Goal: Find specific page/section: Find specific page/section

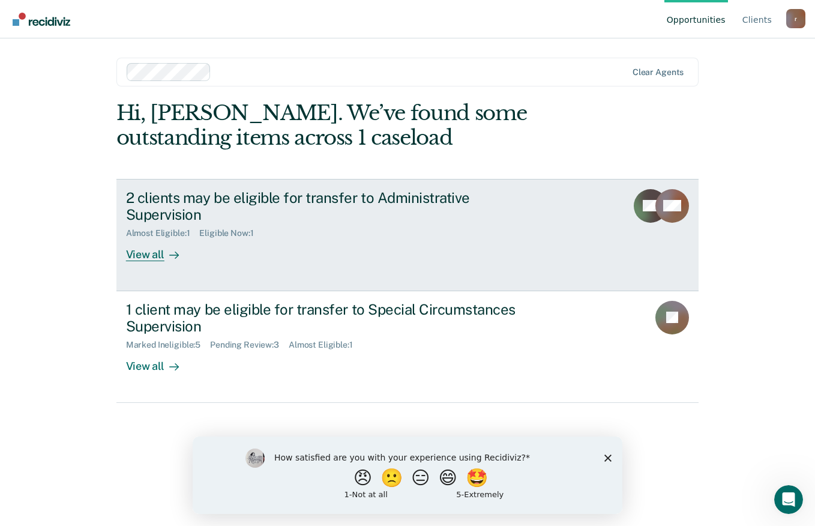
click at [147, 238] on div "View all" at bounding box center [159, 249] width 67 height 23
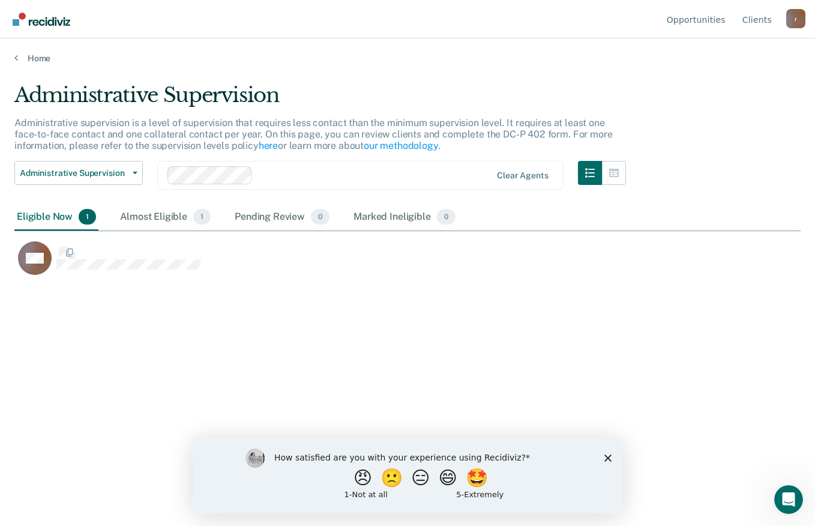
scroll to position [344, 778]
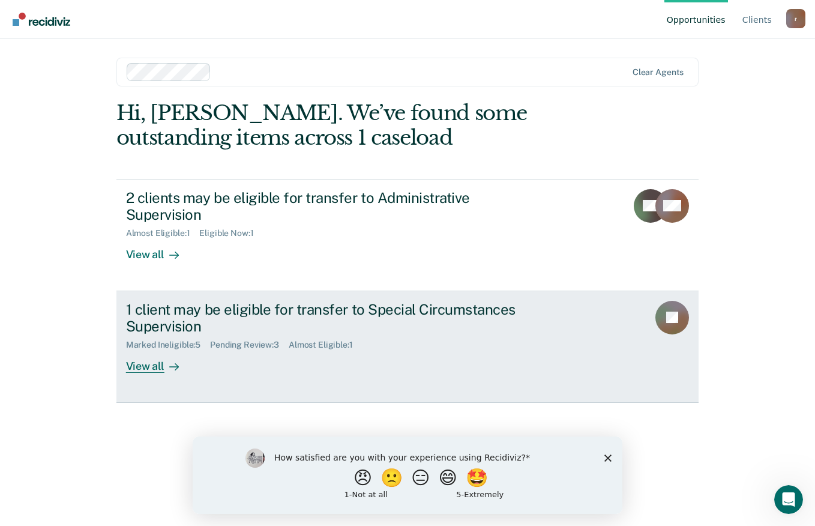
click at [156, 351] on div "View all" at bounding box center [159, 361] width 67 height 23
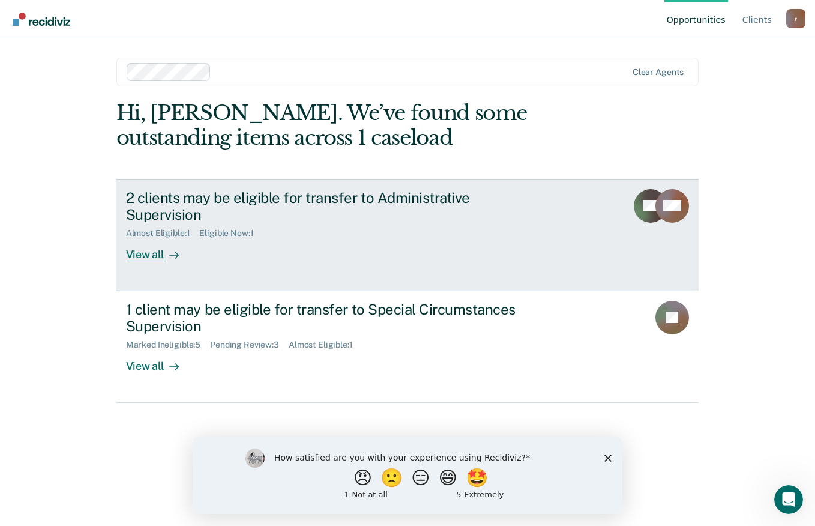
click at [154, 243] on div "View all" at bounding box center [159, 249] width 67 height 23
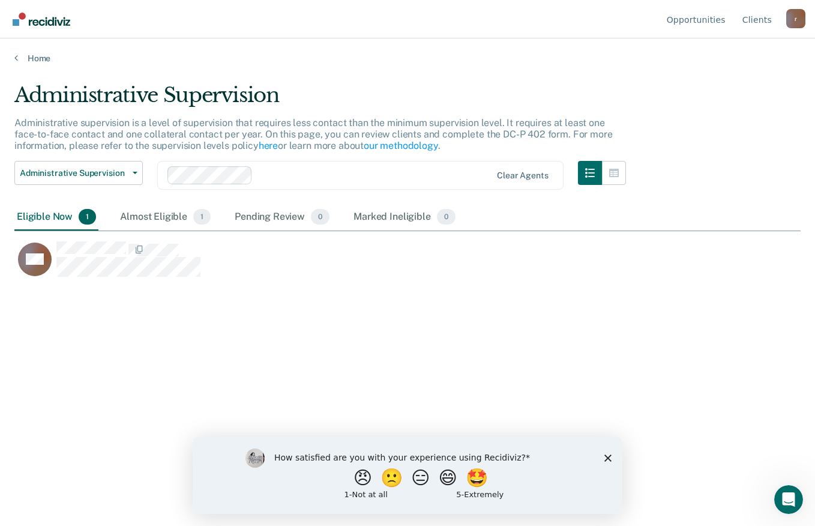
scroll to position [344, 778]
click at [144, 219] on div "Almost Eligible 1" at bounding box center [165, 217] width 95 height 26
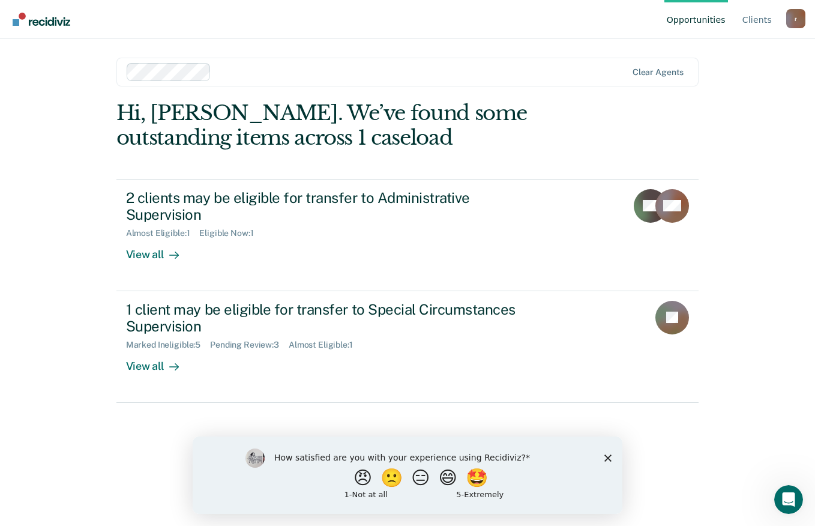
click at [234, 340] on div "Pending Review : 3" at bounding box center [249, 345] width 79 height 10
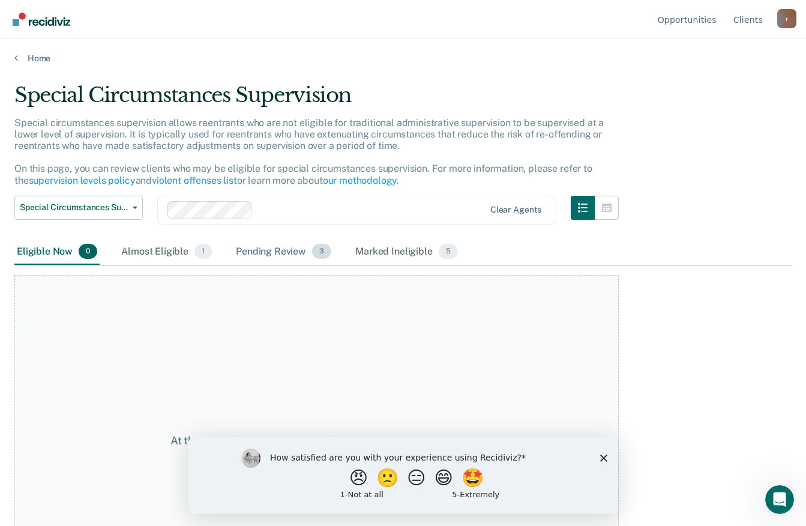
click at [274, 255] on div "Pending Review 3" at bounding box center [284, 252] width 100 height 26
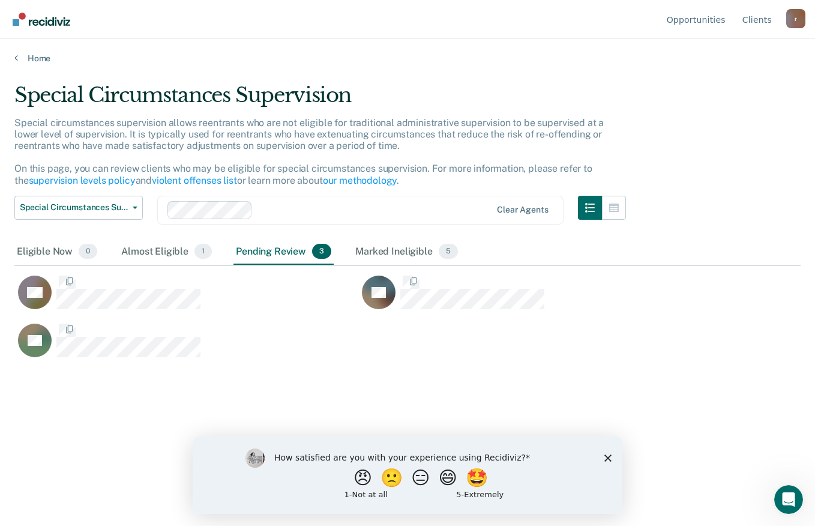
scroll to position [344, 778]
click at [147, 254] on div "Almost Eligible 1" at bounding box center [166, 252] width 95 height 26
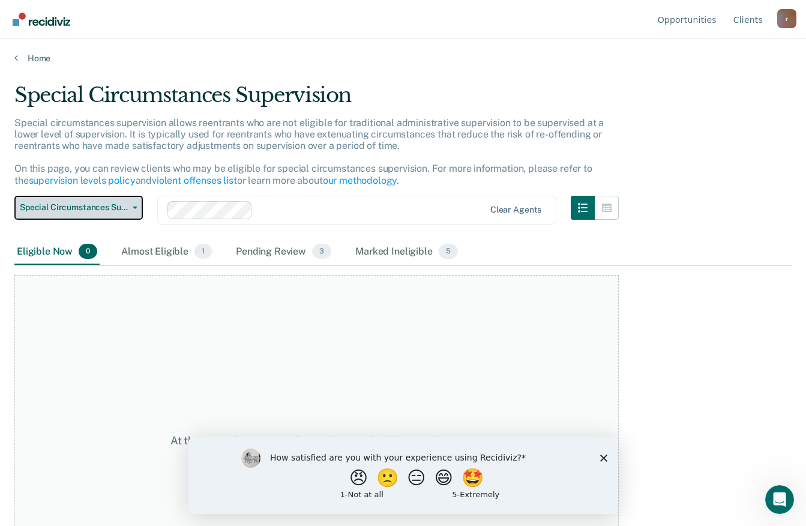
click at [116, 209] on span "Special Circumstances Supervision" at bounding box center [74, 207] width 108 height 10
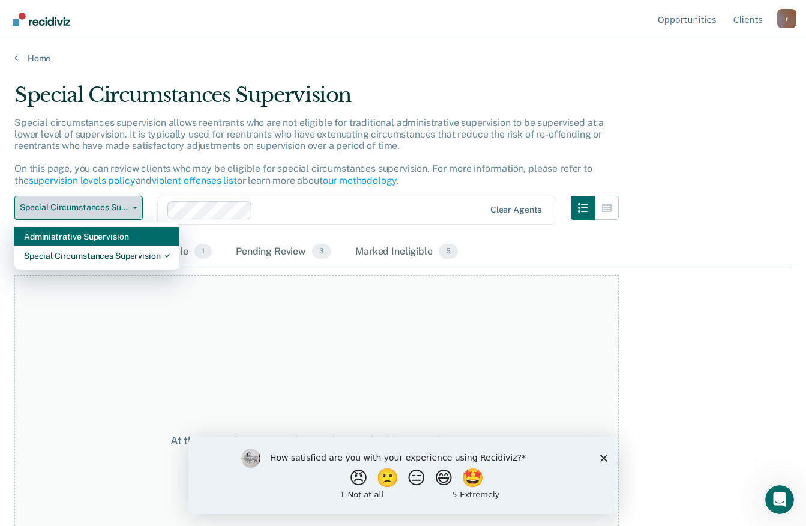
click at [100, 235] on div "Administrative Supervision" at bounding box center [97, 236] width 146 height 19
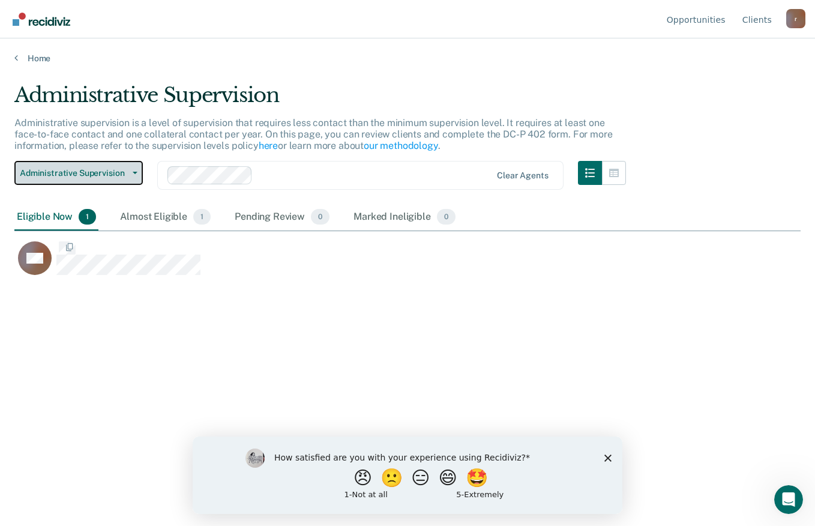
scroll to position [344, 778]
